Goal: Transaction & Acquisition: Purchase product/service

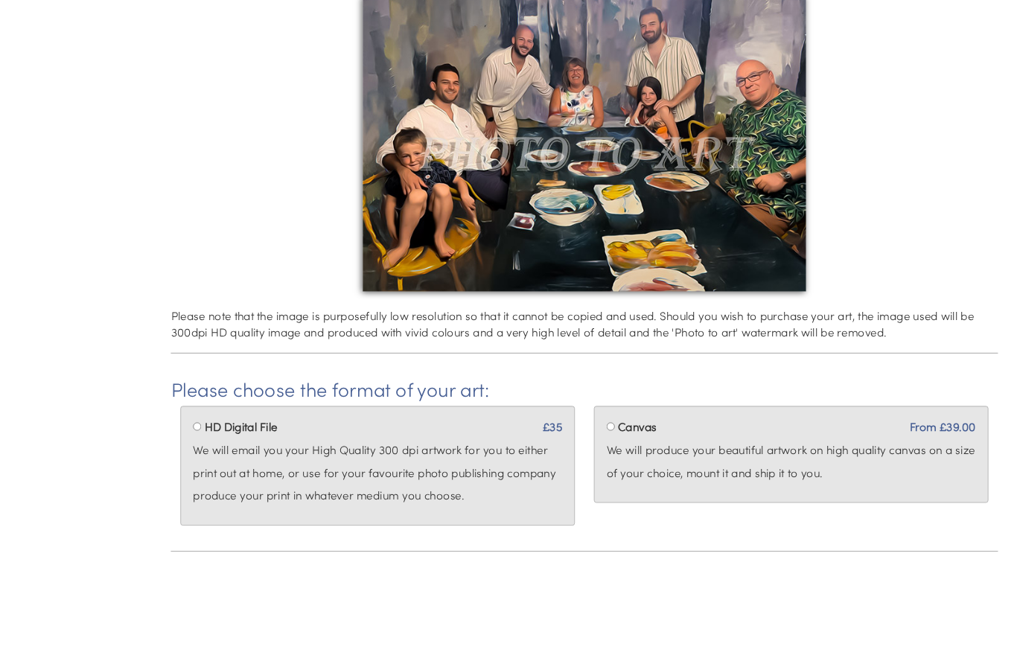
scroll to position [298, 0]
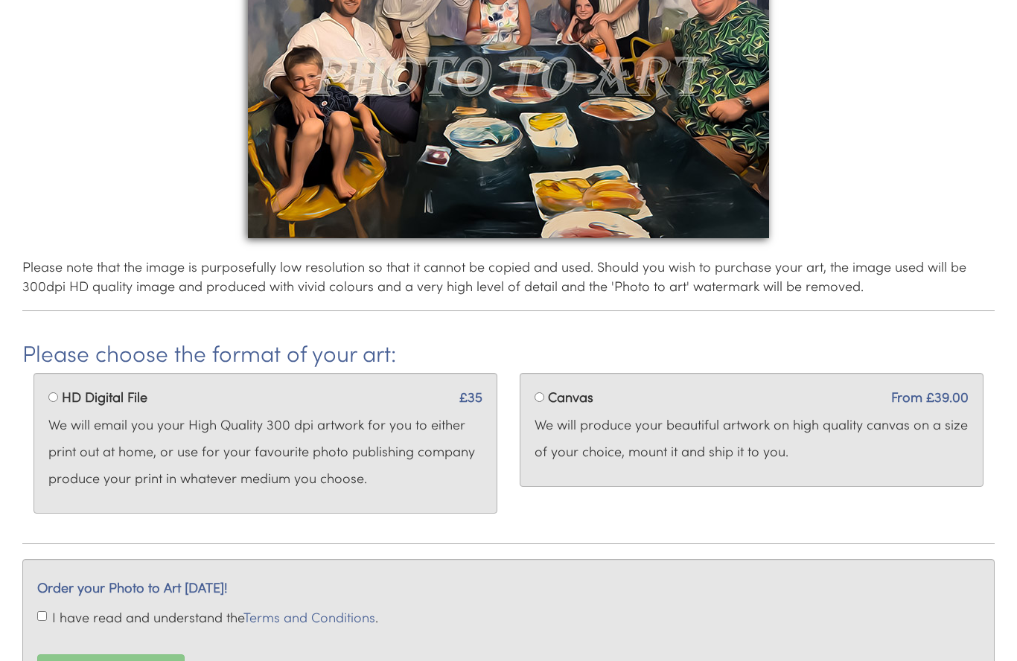
click at [555, 394] on label "Canvas" at bounding box center [570, 397] width 45 height 19
click at [544, 394] on input "Canvas" at bounding box center [539, 397] width 10 height 10
radio input "true"
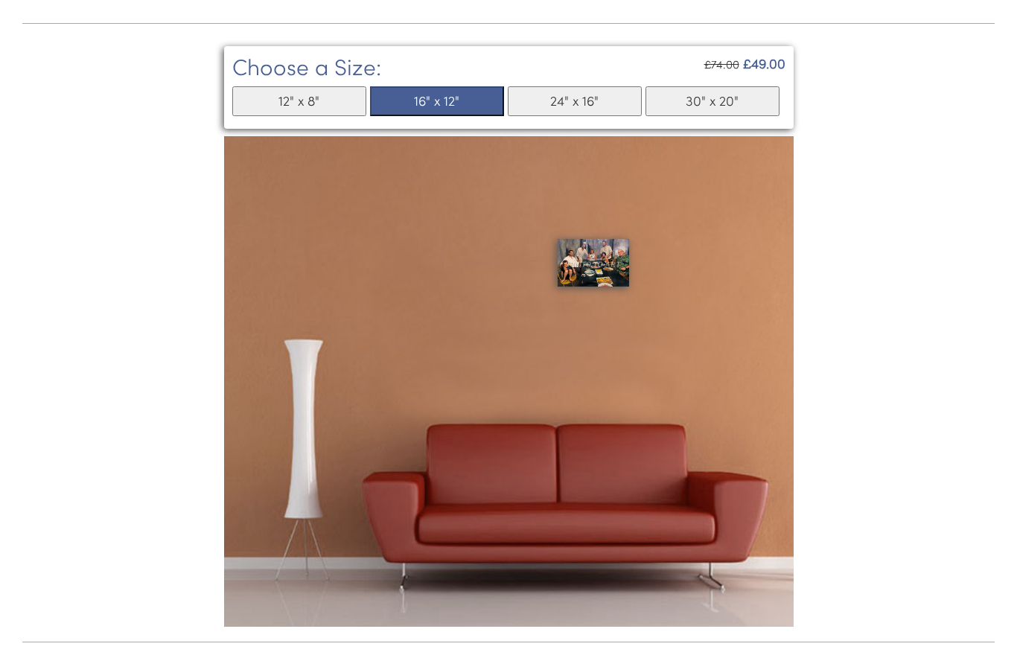
scroll to position [818, 0]
click at [339, 98] on button "12" x 8"" at bounding box center [299, 101] width 134 height 30
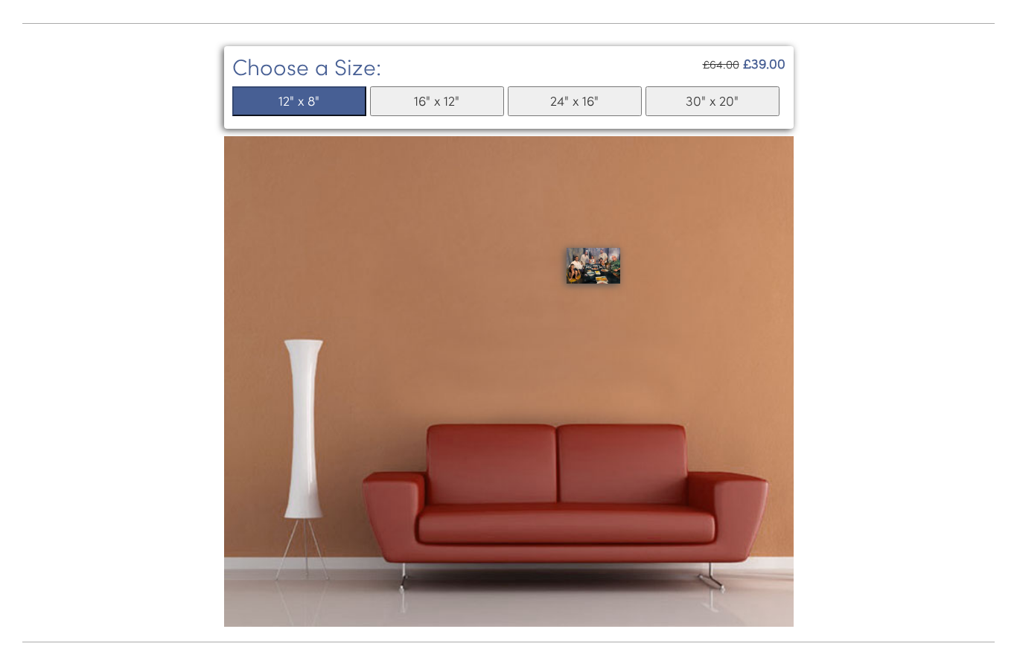
click at [447, 103] on button "16" x 12"" at bounding box center [437, 101] width 134 height 30
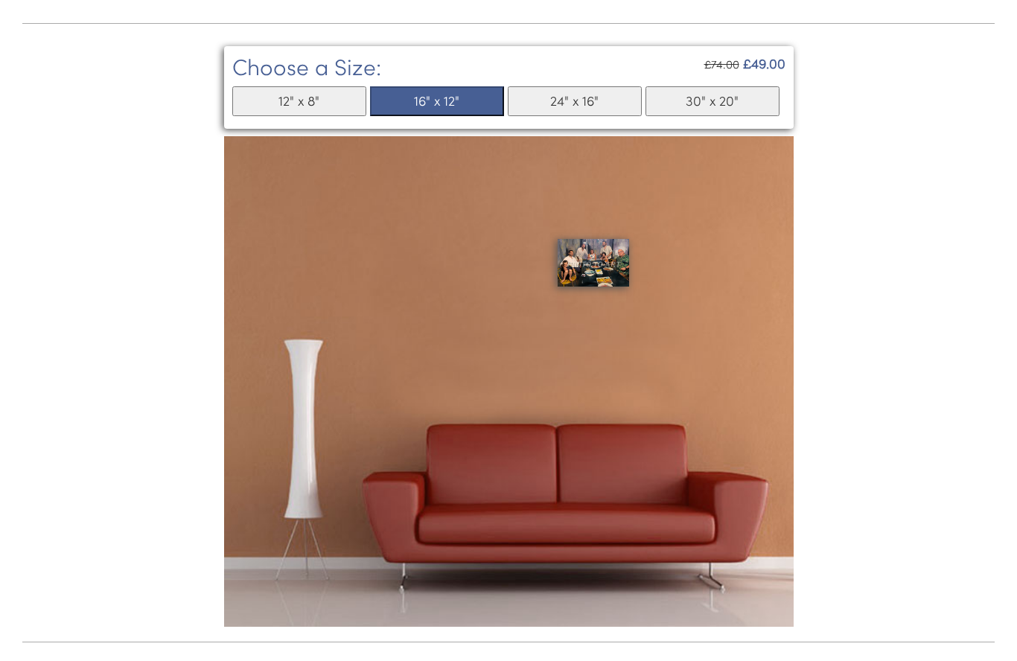
click at [588, 101] on button "24" x 16"" at bounding box center [575, 101] width 134 height 30
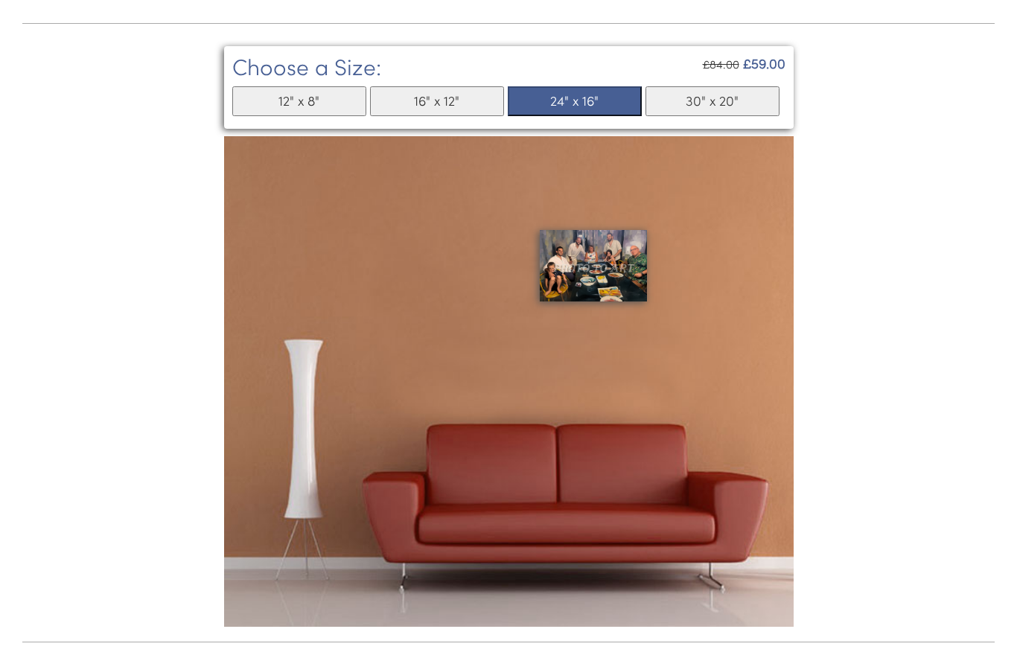
click at [714, 100] on button "30" x 20"" at bounding box center [712, 101] width 134 height 30
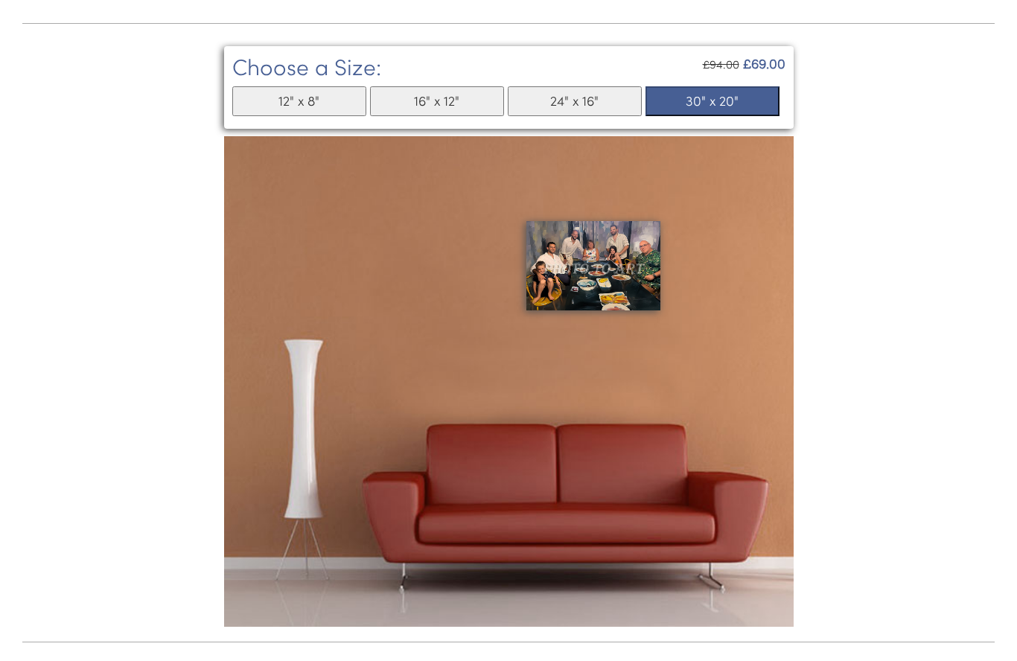
click at [587, 109] on button "24" x 16"" at bounding box center [575, 101] width 134 height 30
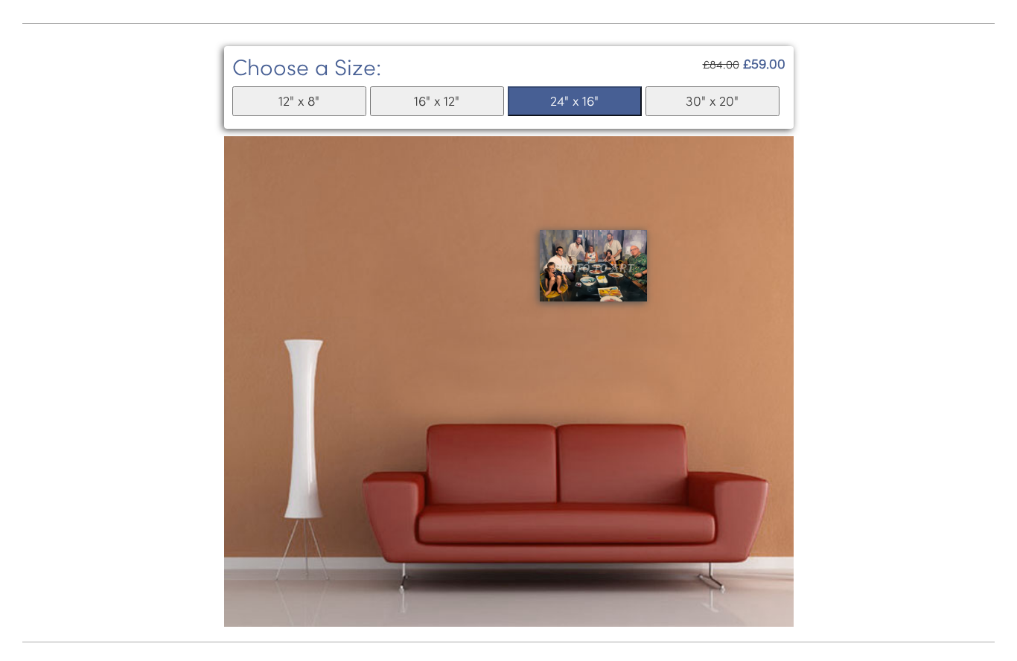
click at [457, 109] on button "16" x 12"" at bounding box center [437, 101] width 134 height 30
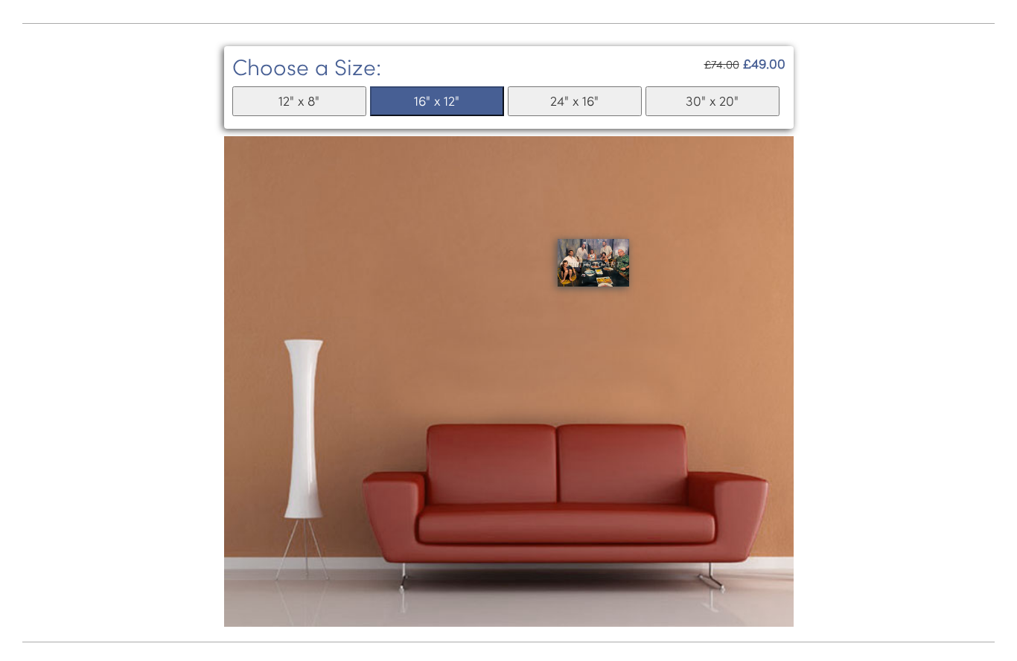
click at [319, 96] on button "12" x 8"" at bounding box center [299, 101] width 134 height 30
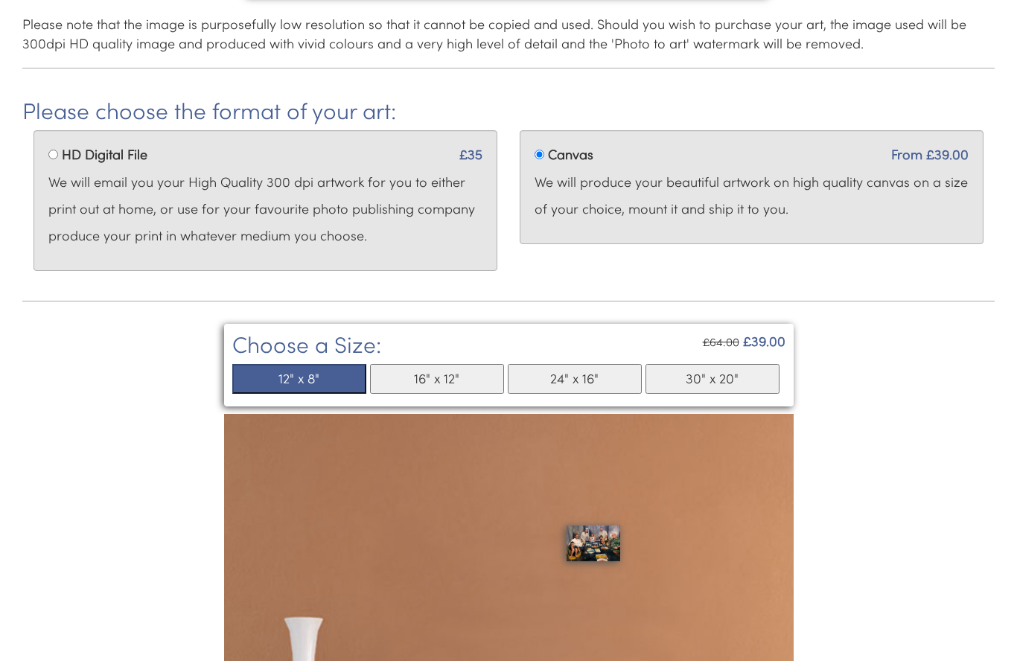
scroll to position [540, 0]
click at [458, 378] on button "16" x 12"" at bounding box center [437, 380] width 134 height 30
select select "7"
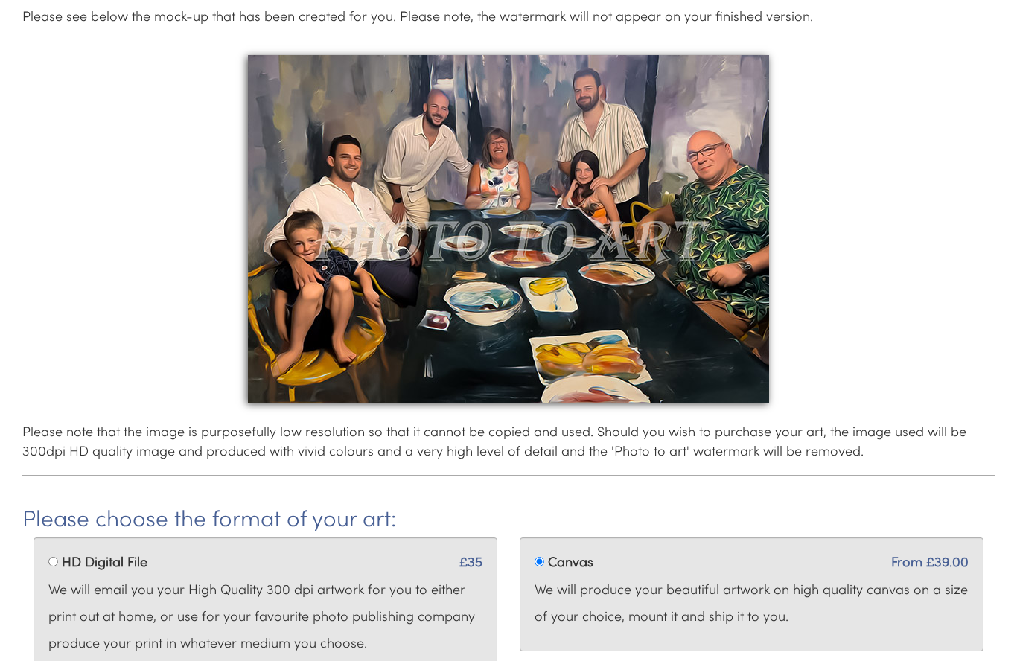
scroll to position [0, 0]
